Goal: Information Seeking & Learning: Find specific fact

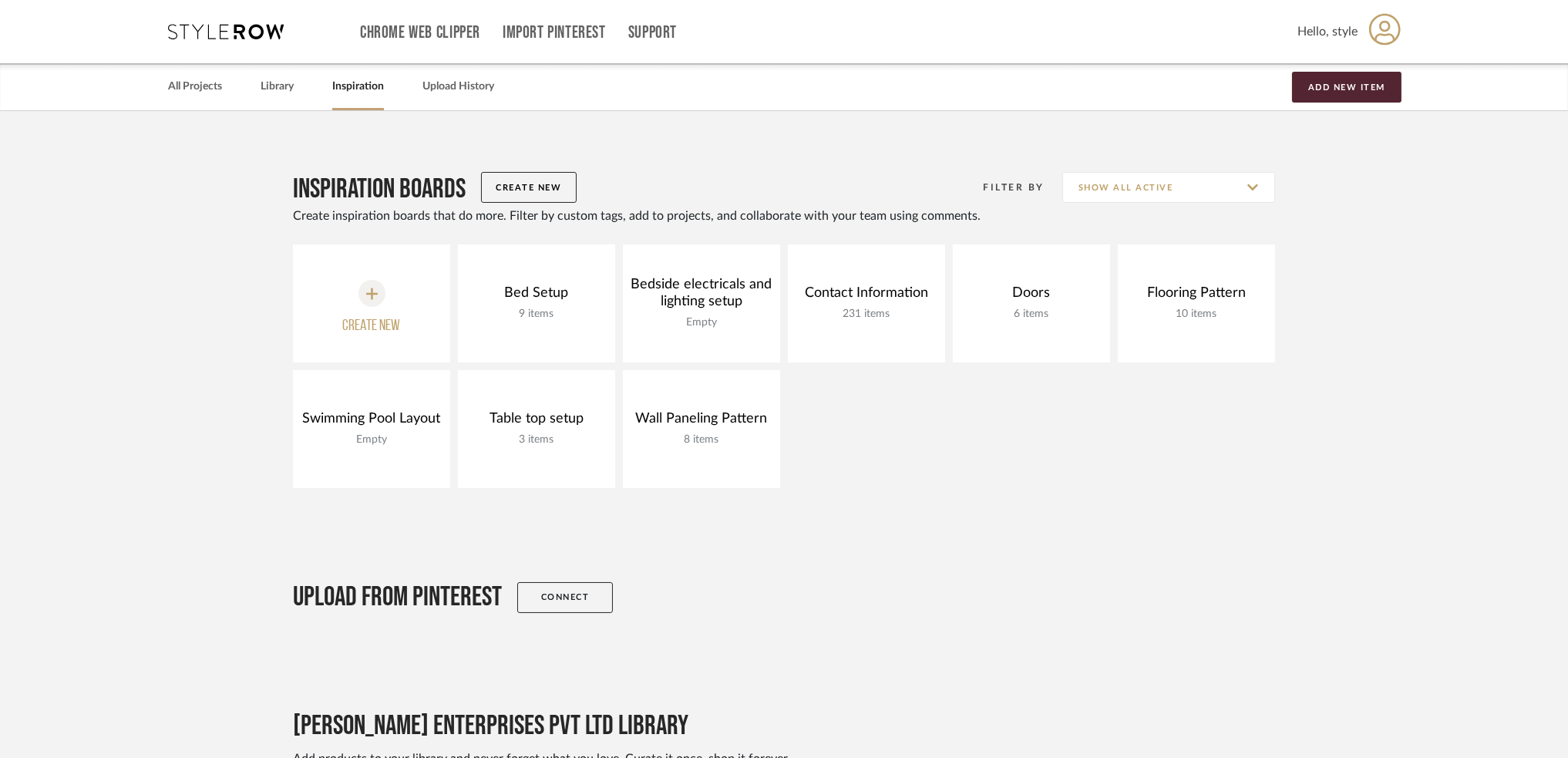
click at [276, 61] on div "Chrome Web Clipper Import Pinterest Support All Projects Library Inspiration Up…" at bounding box center [784, 32] width 1233 height 64
click at [262, 96] on link "Library" at bounding box center [277, 87] width 34 height 21
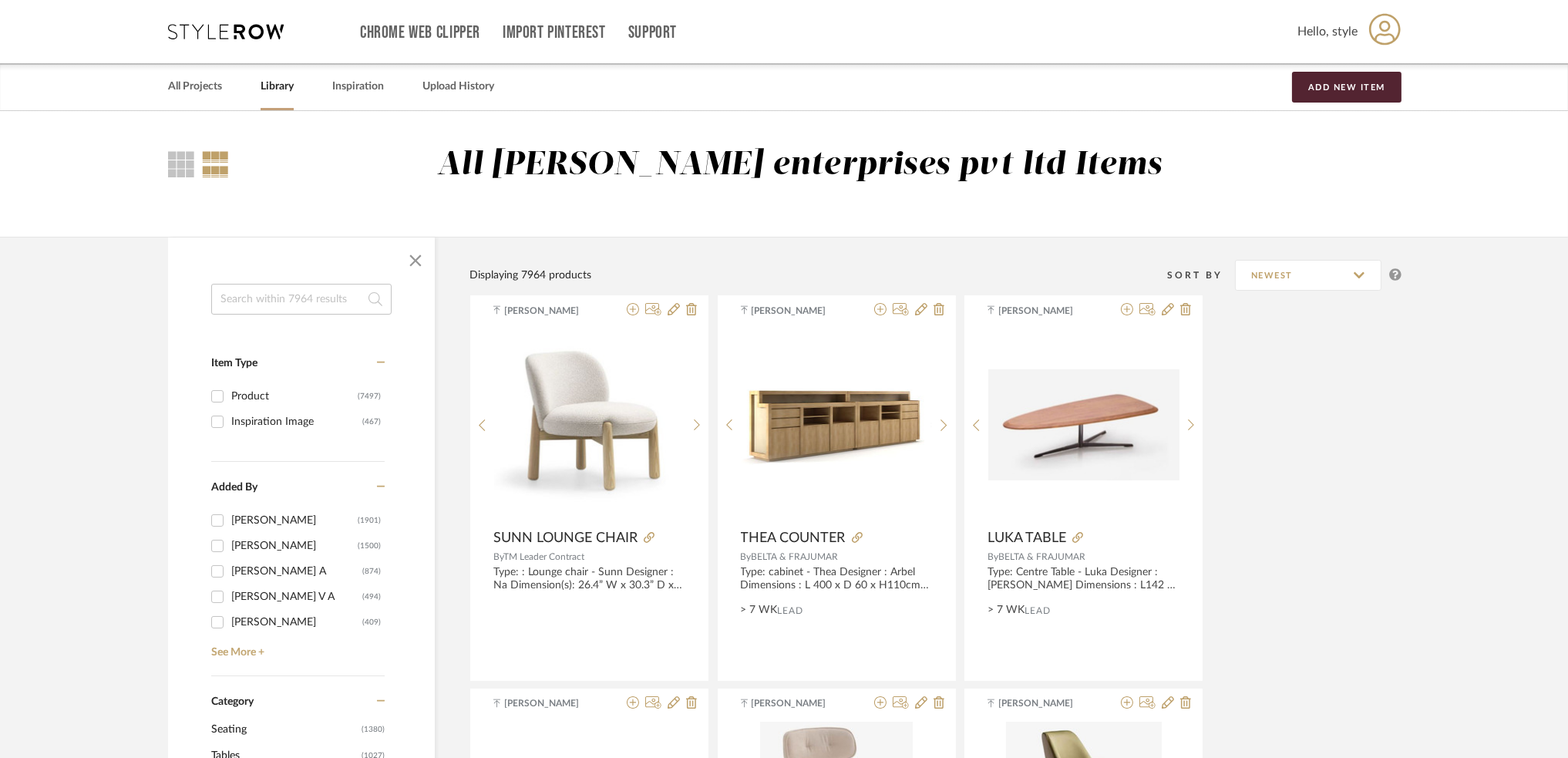
click at [294, 303] on input at bounding box center [301, 299] width 180 height 31
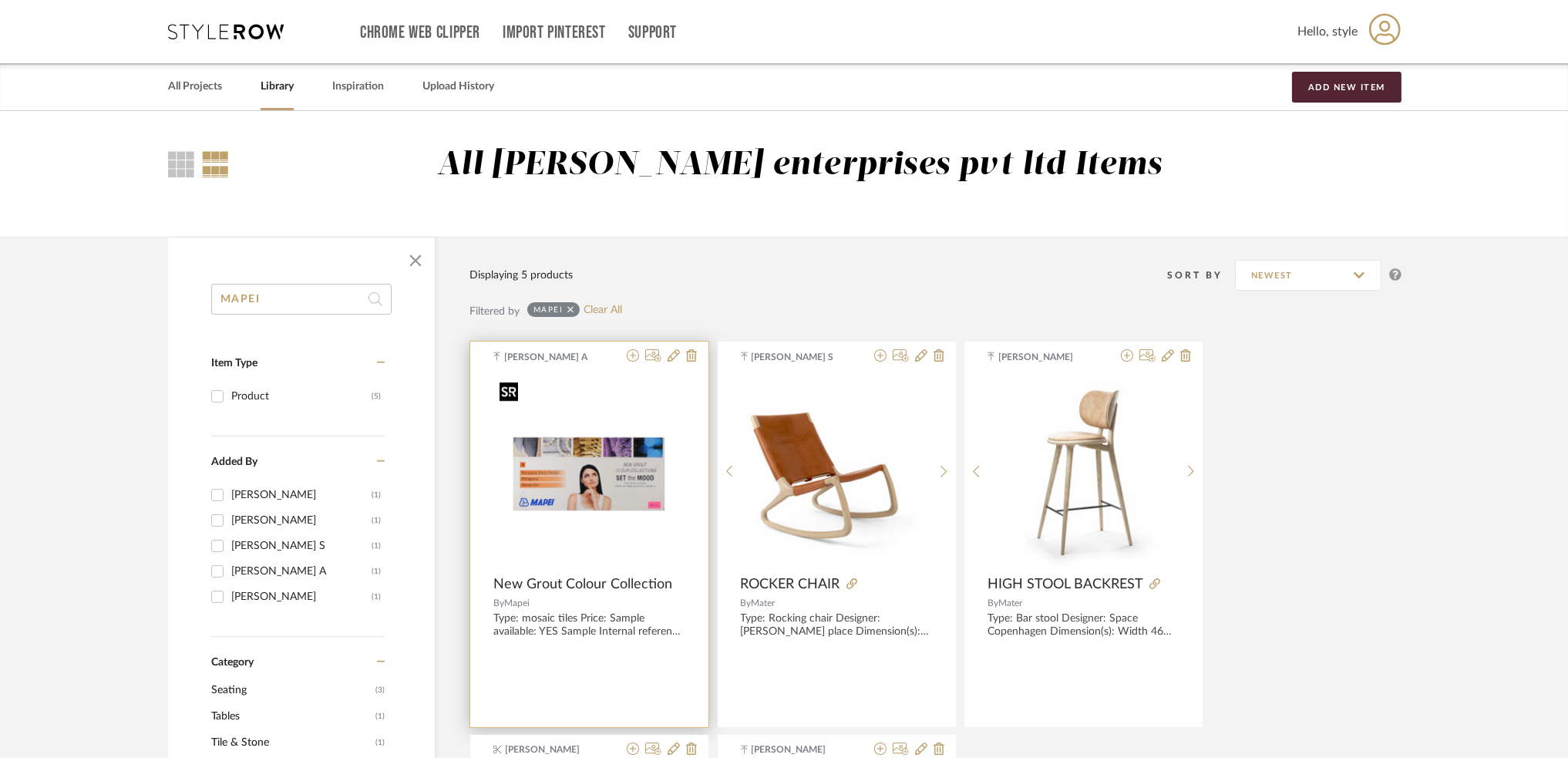
type input "MAPEI"
click at [0, 0] on img at bounding box center [0, 0] width 0 height 0
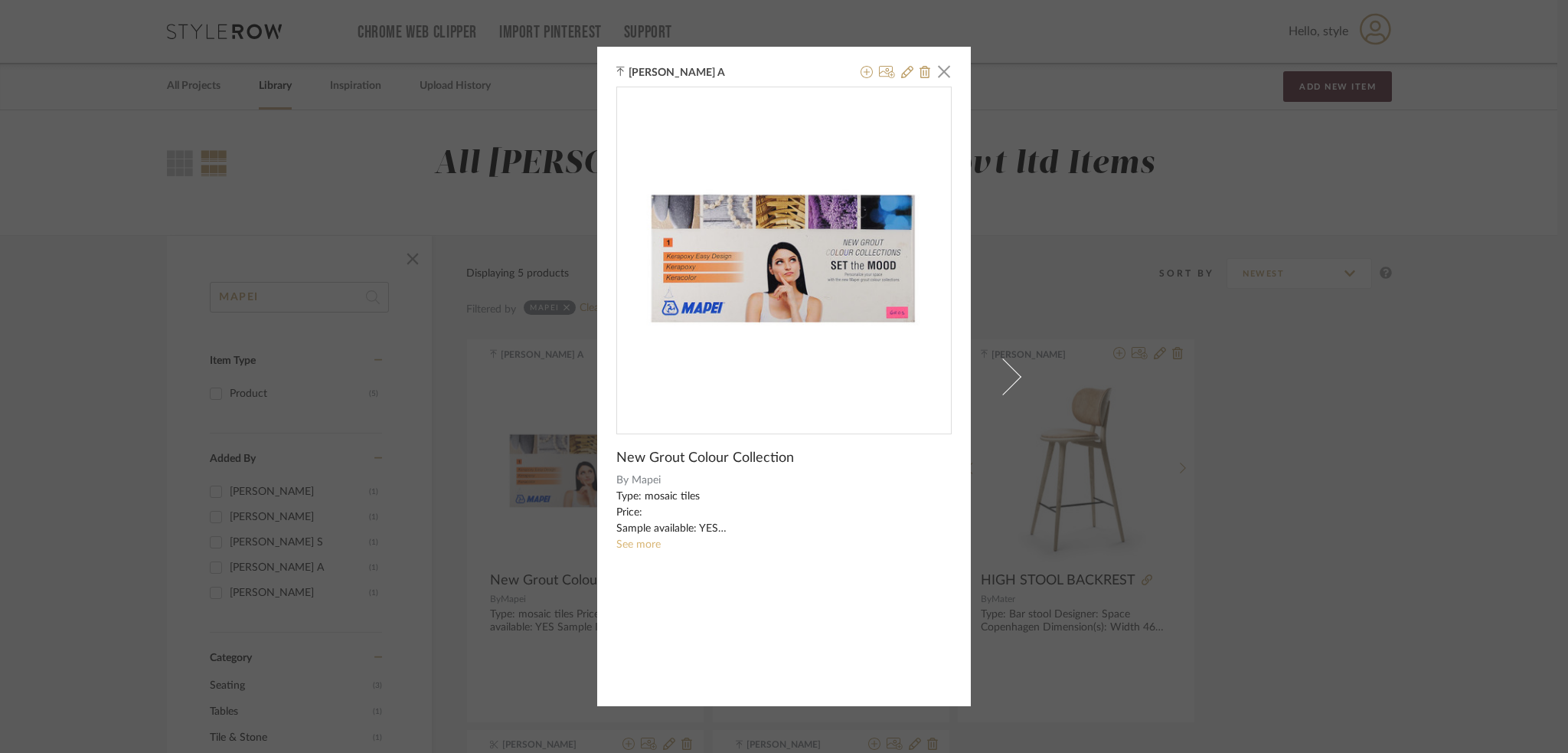
click at [634, 549] on link "See more" at bounding box center [638, 544] width 45 height 11
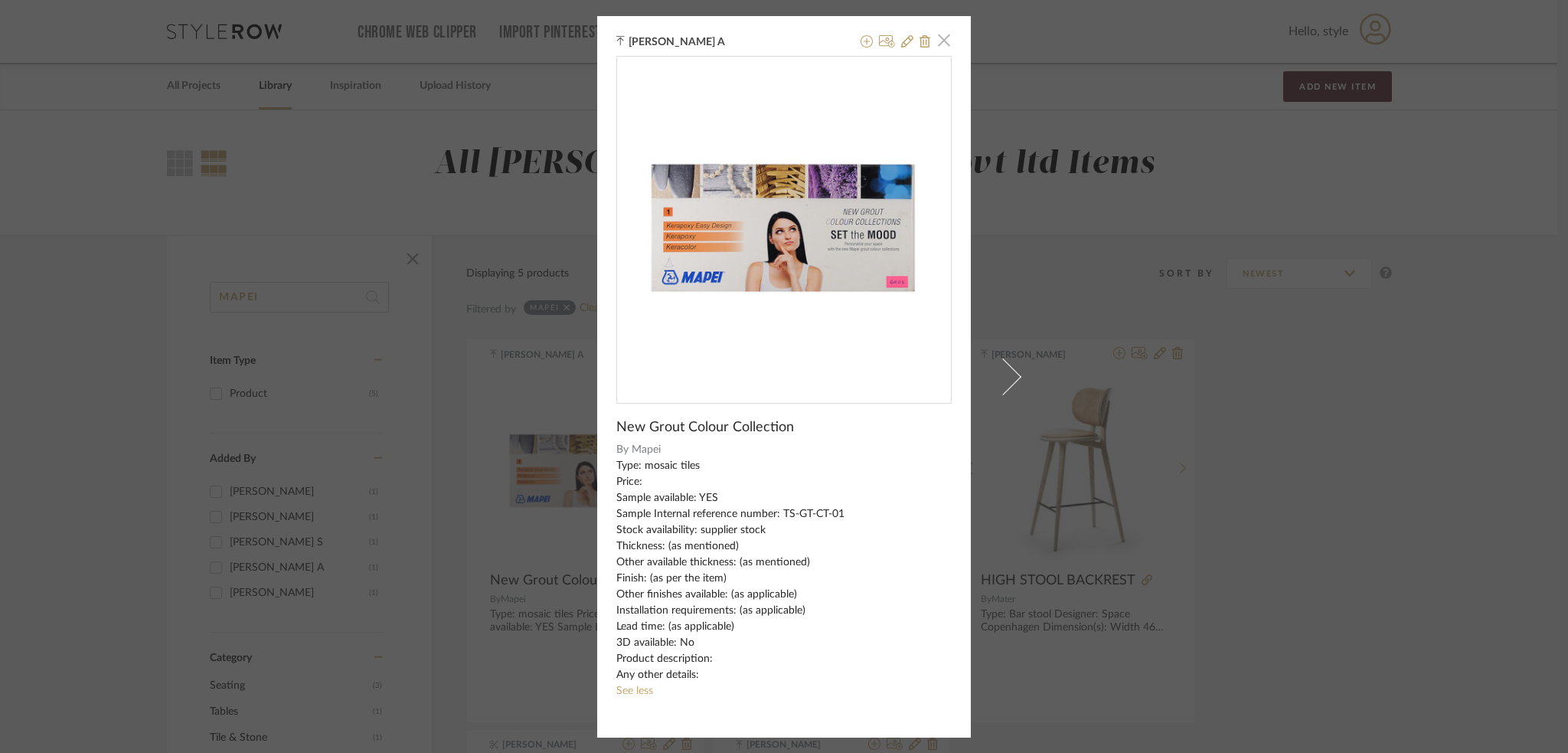
click at [940, 48] on span "button" at bounding box center [944, 40] width 31 height 31
